Goal: Transaction & Acquisition: Purchase product/service

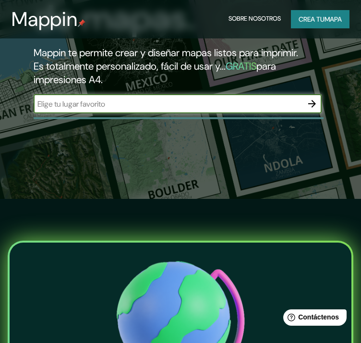
click at [262, 107] on input "text" at bounding box center [168, 103] width 269 height 11
type input "xalapa"
click at [313, 99] on icon "button" at bounding box center [313, 104] width 12 height 12
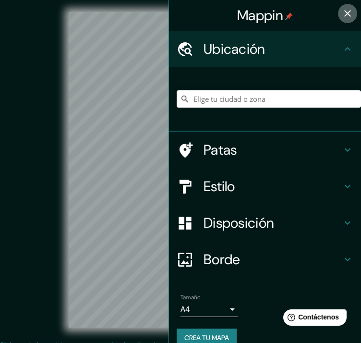
click at [344, 12] on icon "button" at bounding box center [347, 13] width 7 height 7
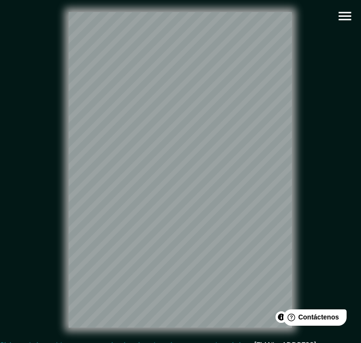
click at [342, 14] on icon "button" at bounding box center [345, 16] width 17 height 17
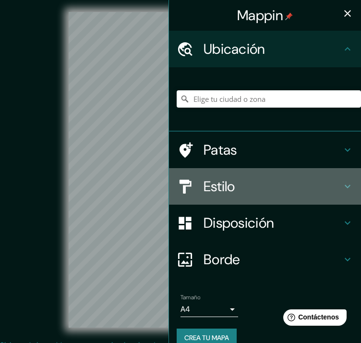
click at [256, 183] on h4 "Estilo" at bounding box center [273, 186] width 138 height 17
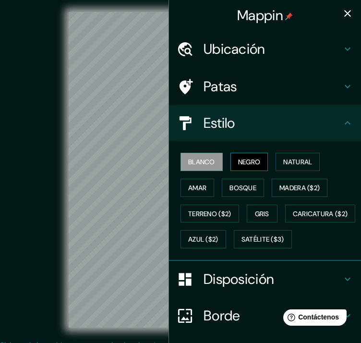
click at [239, 158] on font "Negro" at bounding box center [249, 162] width 23 height 9
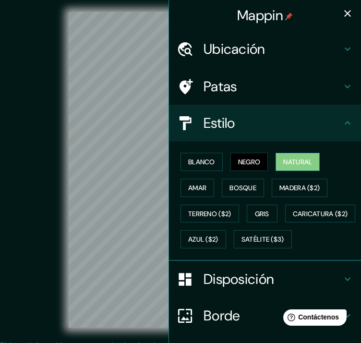
click at [295, 156] on font "Natural" at bounding box center [297, 162] width 29 height 12
click at [342, 9] on icon "button" at bounding box center [348, 14] width 12 height 12
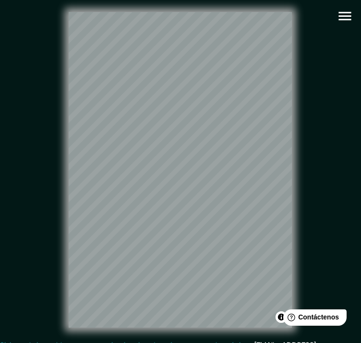
click at [349, 16] on icon "button" at bounding box center [345, 16] width 12 height 9
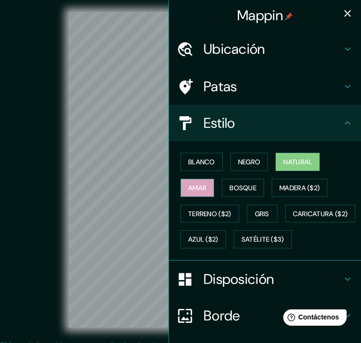
click at [188, 188] on font "Amar" at bounding box center [197, 188] width 18 height 9
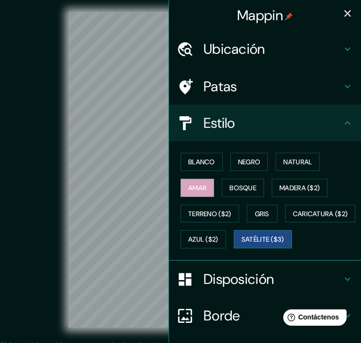
click at [242, 244] on font "Satélite ($3)" at bounding box center [263, 239] width 43 height 9
click at [346, 11] on icon "button" at bounding box center [348, 14] width 12 height 12
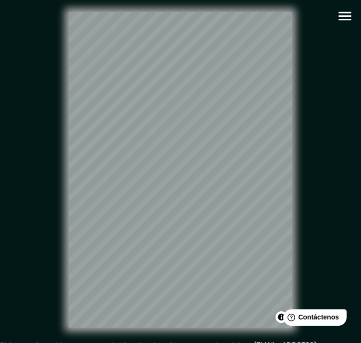
click at [339, 11] on icon "button" at bounding box center [345, 16] width 17 height 17
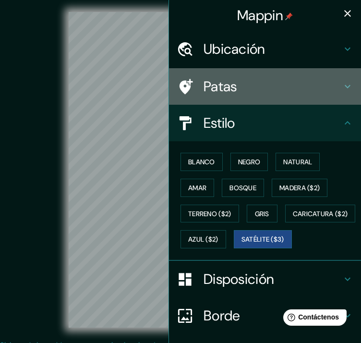
click at [262, 75] on div "Patas" at bounding box center [265, 86] width 192 height 37
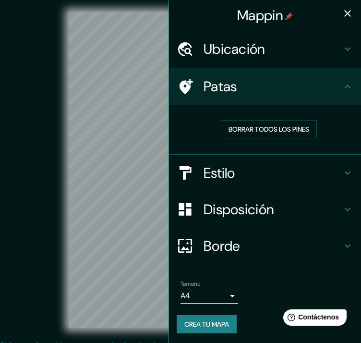
click at [267, 81] on h4 "Patas" at bounding box center [273, 86] width 138 height 17
click at [276, 47] on h4 "Ubicación" at bounding box center [273, 48] width 138 height 17
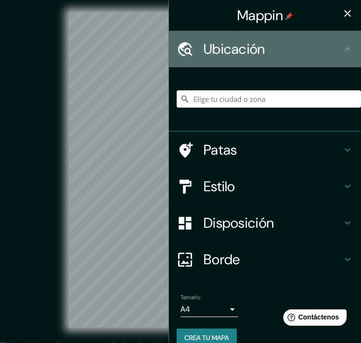
click at [277, 47] on h4 "Ubicación" at bounding box center [273, 48] width 138 height 17
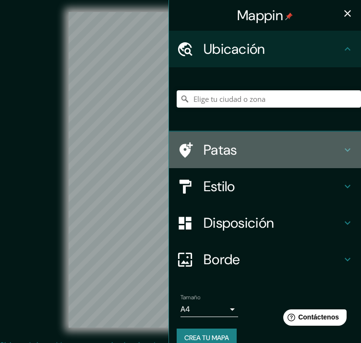
click at [269, 151] on h4 "Patas" at bounding box center [273, 149] width 138 height 17
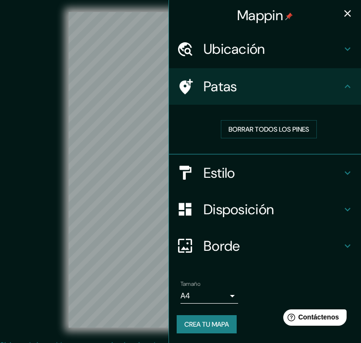
click at [272, 166] on h4 "Estilo" at bounding box center [273, 172] width 138 height 17
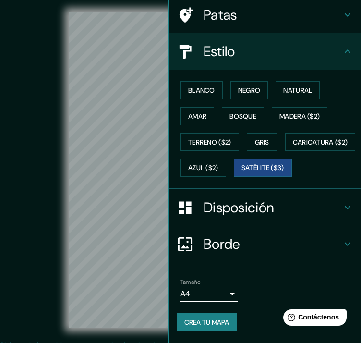
scroll to position [95, 0]
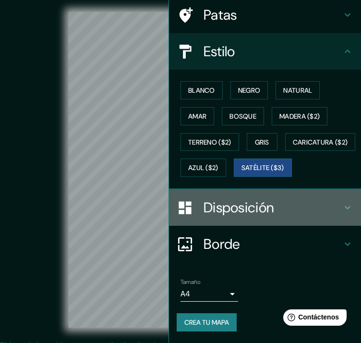
click at [273, 206] on h4 "Disposición" at bounding box center [273, 207] width 138 height 17
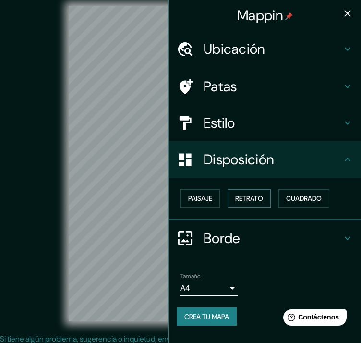
scroll to position [0, 0]
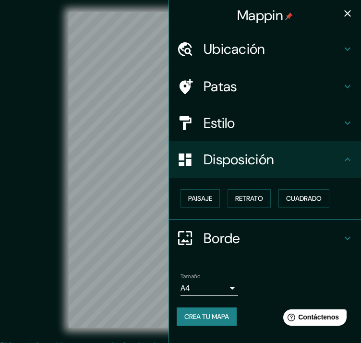
click at [345, 13] on icon "button" at bounding box center [348, 14] width 12 height 12
